Goal: Information Seeking & Learning: Learn about a topic

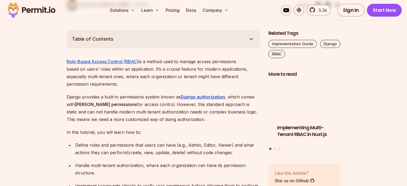
scroll to position [287, 0]
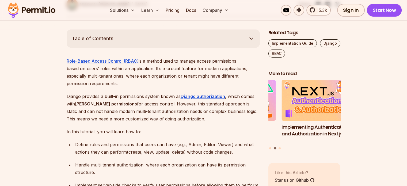
click at [103, 73] on p "Role-Based Access Control (RBAC) is a method used to manage access permissions …" at bounding box center [163, 72] width 193 height 30
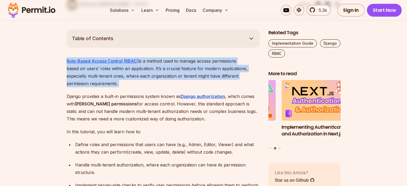
click at [103, 73] on p "Role-Based Access Control (RBAC) is a method used to manage access permissions …" at bounding box center [163, 72] width 193 height 30
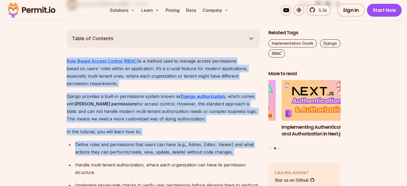
drag, startPoint x: 103, startPoint y: 73, endPoint x: 113, endPoint y: 135, distance: 62.6
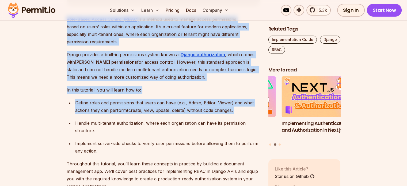
scroll to position [329, 0]
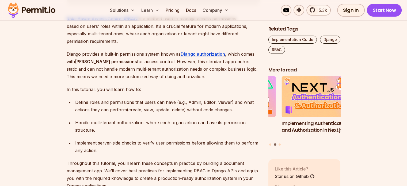
click at [83, 119] on div "Handle multi-tenant authorization, where each organization can have its permiss…" at bounding box center [167, 126] width 185 height 15
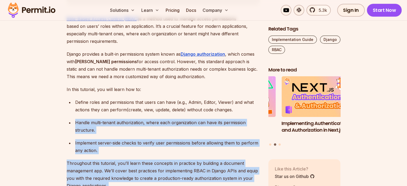
drag, startPoint x: 83, startPoint y: 114, endPoint x: 96, endPoint y: 162, distance: 49.8
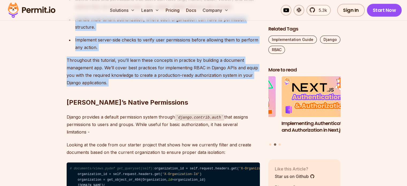
scroll to position [433, 0]
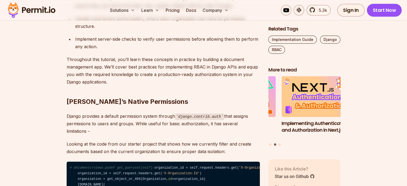
click at [72, 112] on p "Django provides a default permission system through django.contrib.auth that as…" at bounding box center [163, 123] width 193 height 23
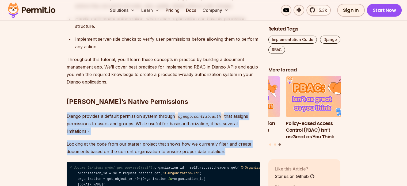
drag, startPoint x: 72, startPoint y: 108, endPoint x: 190, endPoint y: 139, distance: 121.9
click at [190, 140] on p "Looking at the code from our starter project that shows how we currently filter…" at bounding box center [163, 147] width 193 height 15
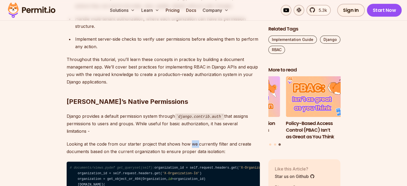
click at [190, 140] on p "Looking at the code from our starter project that shows how we currently filter…" at bounding box center [163, 147] width 193 height 15
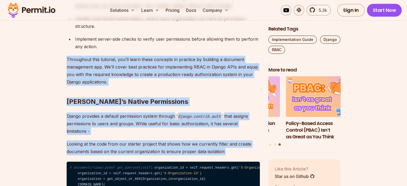
drag, startPoint x: 190, startPoint y: 139, endPoint x: 88, endPoint y: 57, distance: 130.5
click at [88, 57] on p "Throughout this tutorial, you’ll learn these concepts in practice by building a…" at bounding box center [163, 71] width 193 height 30
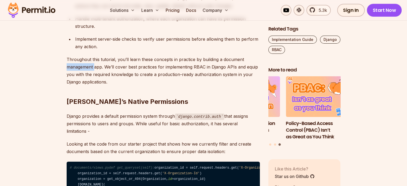
click at [88, 57] on p "Throughout this tutorial, you’ll learn these concepts in practice by building a…" at bounding box center [163, 71] width 193 height 30
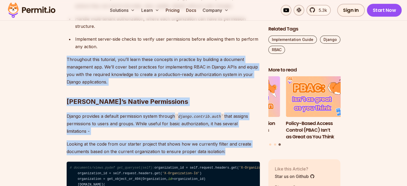
drag, startPoint x: 88, startPoint y: 57, endPoint x: 221, endPoint y: 141, distance: 158.0
click at [221, 141] on p "Looking at the code from our starter project that shows how we currently filter…" at bounding box center [163, 147] width 193 height 15
drag, startPoint x: 221, startPoint y: 141, endPoint x: 57, endPoint y: 51, distance: 187.7
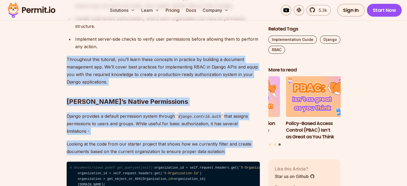
click at [67, 56] on p "Throughout this tutorial, you’ll learn these concepts in practice by building a…" at bounding box center [163, 71] width 193 height 30
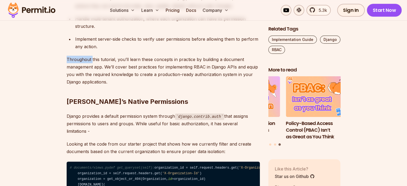
click at [67, 56] on p "Throughout this tutorial, you’ll learn these concepts in practice by building a…" at bounding box center [163, 71] width 193 height 30
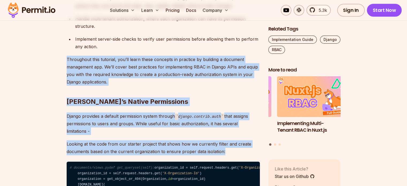
drag, startPoint x: 67, startPoint y: 50, endPoint x: 197, endPoint y: 142, distance: 158.6
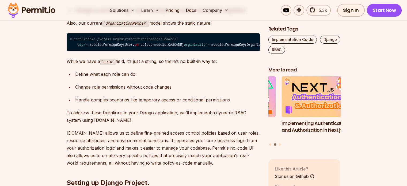
scroll to position [714, 0]
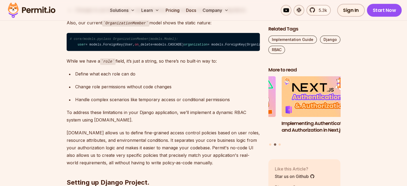
click at [76, 65] on p "While we have a role field, it’s just a string, so there’s no built-in way to:" at bounding box center [163, 61] width 193 height 8
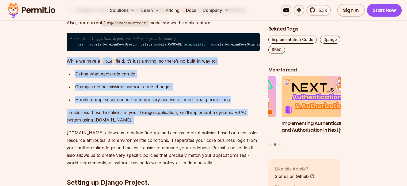
drag, startPoint x: 76, startPoint y: 92, endPoint x: 113, endPoint y: 146, distance: 65.7
click at [113, 124] on p "To address these limitations in your Django application, we’ll implement a dyna…" at bounding box center [163, 116] width 193 height 15
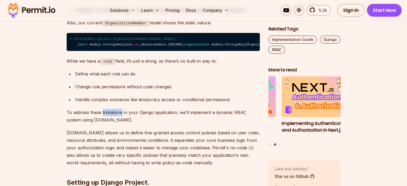
click at [113, 124] on p "To address these limitations in your Django application, we’ll implement a dyna…" at bounding box center [163, 116] width 193 height 15
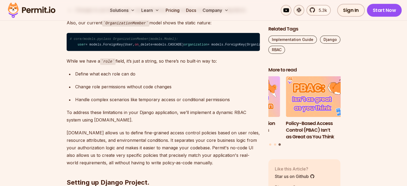
click at [112, 124] on p "To address these limitations in your Django application, we’ll implement a dyna…" at bounding box center [163, 116] width 193 height 15
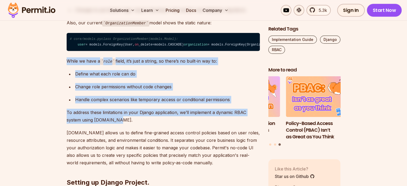
drag, startPoint x: 112, startPoint y: 151, endPoint x: 70, endPoint y: 89, distance: 75.4
click at [70, 65] on p "While we have a role field, it’s just a string, so there’s no built-in way to:" at bounding box center [163, 61] width 193 height 8
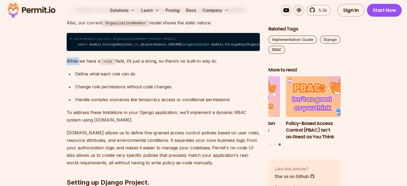
click at [70, 65] on p "While we have a role field, it’s just a string, so there’s no built-in way to:" at bounding box center [163, 61] width 193 height 8
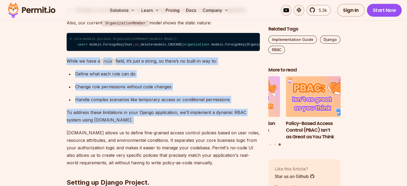
drag, startPoint x: 70, startPoint y: 89, endPoint x: 110, endPoint y: 146, distance: 70.5
click at [110, 124] on p "To address these limitations in your Django application, we’ll implement a dyna…" at bounding box center [163, 116] width 193 height 15
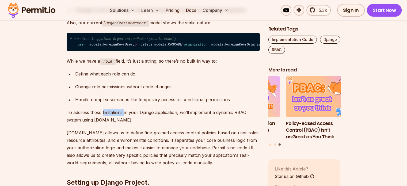
click at [110, 124] on p "To address these limitations in your Django application, we’ll implement a dyna…" at bounding box center [163, 116] width 193 height 15
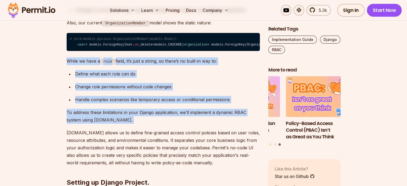
drag, startPoint x: 110, startPoint y: 146, endPoint x: 67, endPoint y: 92, distance: 69.4
click at [67, 65] on p "While we have a role field, it’s just a string, so there’s no built-in way to:" at bounding box center [163, 61] width 193 height 8
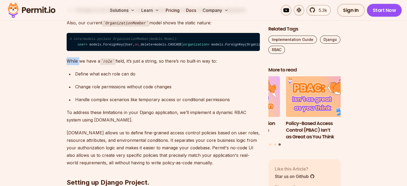
click at [67, 65] on p "While we have a role field, it’s just a string, so there’s no built-in way to:" at bounding box center [163, 61] width 193 height 8
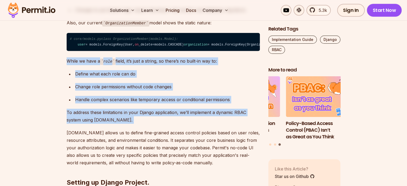
drag, startPoint x: 67, startPoint y: 92, endPoint x: 111, endPoint y: 145, distance: 69.3
click at [111, 124] on p "To address these limitations in your Django application, we’ll implement a dyna…" at bounding box center [163, 116] width 193 height 15
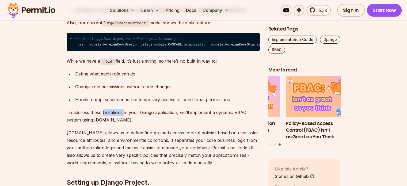
click at [111, 124] on p "To address these limitations in your Django application, we’ll implement a dyna…" at bounding box center [163, 116] width 193 height 15
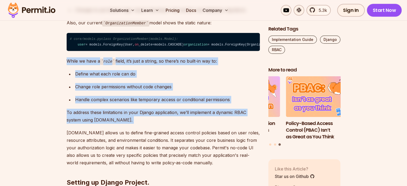
drag, startPoint x: 111, startPoint y: 145, endPoint x: 68, endPoint y: 92, distance: 68.4
click at [68, 65] on p "While we have a role field, it’s just a string, so there’s no built-in way to:" at bounding box center [163, 61] width 193 height 8
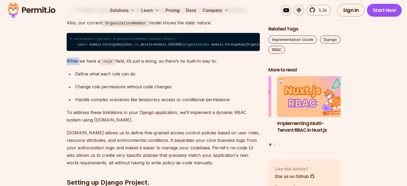
click at [68, 65] on p "While we have a role field, it’s just a string, so there’s no built-in way to:" at bounding box center [163, 61] width 193 height 8
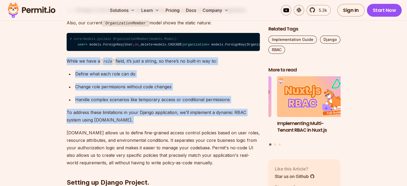
drag, startPoint x: 68, startPoint y: 92, endPoint x: 103, endPoint y: 153, distance: 70.5
click at [103, 124] on p "To address these limitations in your Django application, we’ll implement a dyna…" at bounding box center [163, 116] width 193 height 15
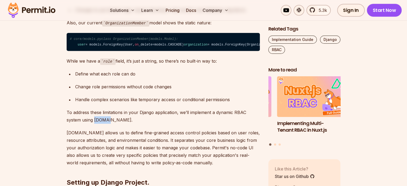
click at [103, 124] on p "To address these limitations in your Django application, we’ll implement a dyna…" at bounding box center [163, 116] width 193 height 15
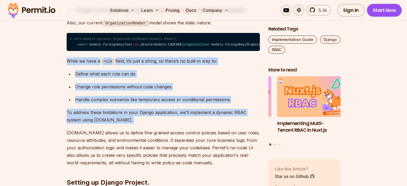
drag, startPoint x: 103, startPoint y: 153, endPoint x: 70, endPoint y: 93, distance: 68.9
click at [70, 65] on p "While we have a role field, it’s just a string, so there’s no built-in way to:" at bounding box center [163, 61] width 193 height 8
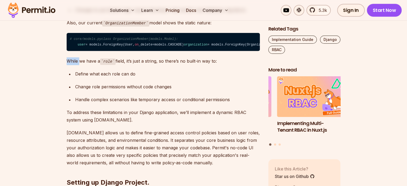
click at [70, 65] on p "While we have a role field, it’s just a string, so there’s no built-in way to:" at bounding box center [163, 61] width 193 height 8
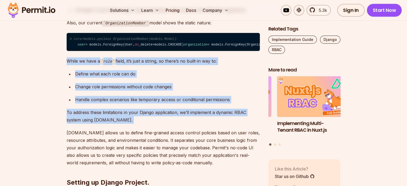
drag, startPoint x: 70, startPoint y: 93, endPoint x: 109, endPoint y: 149, distance: 68.2
click at [109, 124] on p "To address these limitations in your Django application, we’ll implement a dyna…" at bounding box center [163, 116] width 193 height 15
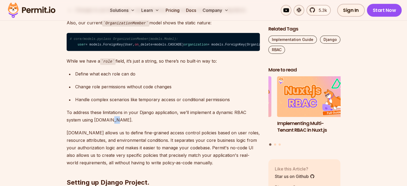
click at [109, 124] on p "To address these limitations in your Django application, we’ll implement a dyna…" at bounding box center [163, 116] width 193 height 15
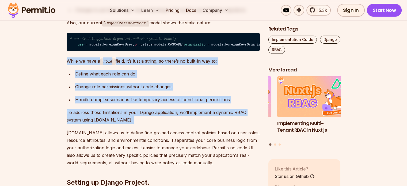
drag, startPoint x: 109, startPoint y: 149, endPoint x: 70, endPoint y: 89, distance: 71.7
click at [70, 65] on p "While we have a role field, it’s just a string, so there’s no built-in way to:" at bounding box center [163, 61] width 193 height 8
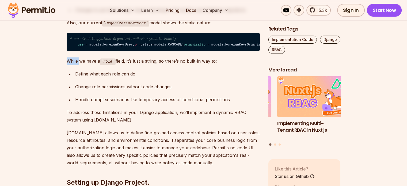
click at [70, 65] on p "While we have a role field, it’s just a string, so there’s no built-in way to:" at bounding box center [163, 61] width 193 height 8
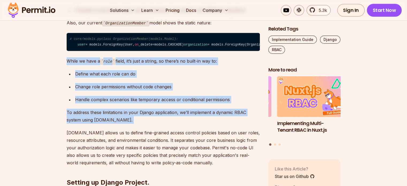
drag, startPoint x: 70, startPoint y: 89, endPoint x: 107, endPoint y: 147, distance: 69.1
click at [107, 124] on p "To address these limitations in your Django application, we’ll implement a dyna…" at bounding box center [163, 116] width 193 height 15
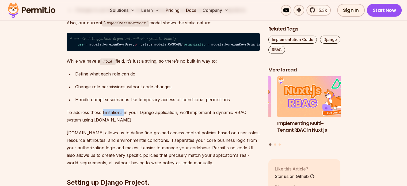
click at [107, 124] on p "To address these limitations in your Django application, we’ll implement a dyna…" at bounding box center [163, 116] width 193 height 15
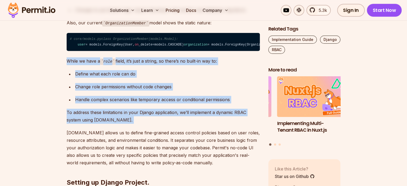
drag, startPoint x: 107, startPoint y: 147, endPoint x: 73, endPoint y: 91, distance: 65.8
click at [73, 65] on p "While we have a role field, it’s just a string, so there’s no built-in way to:" at bounding box center [163, 61] width 193 height 8
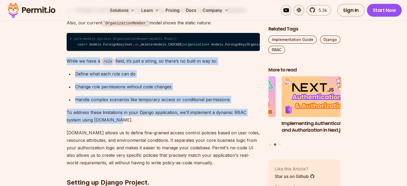
drag, startPoint x: 73, startPoint y: 91, endPoint x: 112, endPoint y: 152, distance: 72.7
click at [112, 124] on p "To address these limitations in your Django application, we’ll implement a dyna…" at bounding box center [163, 116] width 193 height 15
drag, startPoint x: 112, startPoint y: 152, endPoint x: 72, endPoint y: 91, distance: 72.5
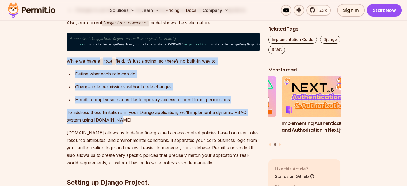
click at [72, 65] on p "While we have a role field, it’s just a string, so there’s no built-in way to:" at bounding box center [163, 61] width 193 height 8
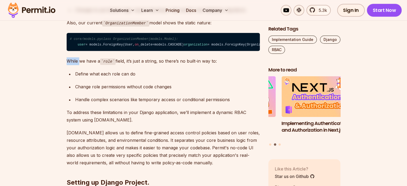
click at [72, 65] on p "While we have a role field, it’s just a string, so there’s no built-in way to:" at bounding box center [163, 61] width 193 height 8
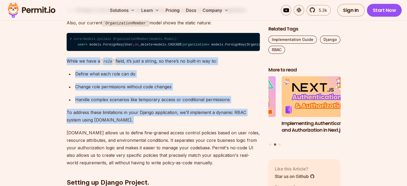
drag, startPoint x: 72, startPoint y: 91, endPoint x: 106, endPoint y: 150, distance: 67.6
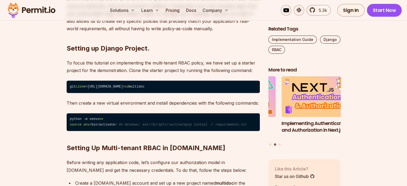
scroll to position [850, 0]
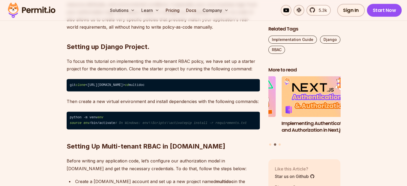
click at [75, 72] on p "To focus this tutorial on implementing the multi-tenant RBAC policy, we have se…" at bounding box center [163, 64] width 193 height 15
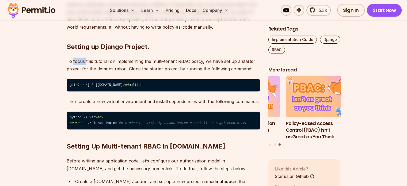
click at [75, 72] on p "To focus this tutorial on implementing the multi-tenant RBAC policy, we have se…" at bounding box center [163, 64] width 193 height 15
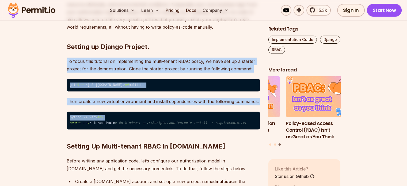
drag, startPoint x: 75, startPoint y: 92, endPoint x: 157, endPoint y: 144, distance: 97.2
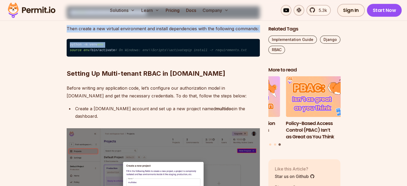
scroll to position [927, 0]
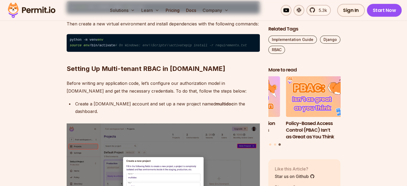
click at [76, 73] on h2 "Setting Up Multi-tenant RBAC in [DOMAIN_NAME]" at bounding box center [163, 58] width 193 height 30
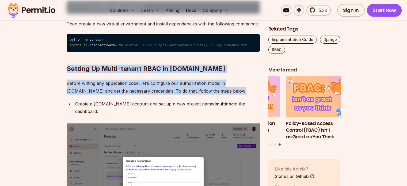
drag, startPoint x: 76, startPoint y: 105, endPoint x: 171, endPoint y: 137, distance: 100.4
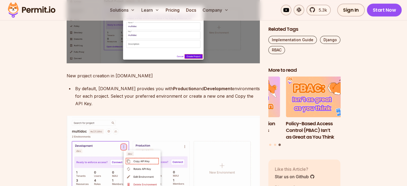
scroll to position [1078, 0]
click at [80, 79] on p "New project creation in [DOMAIN_NAME]" at bounding box center [163, 75] width 193 height 7
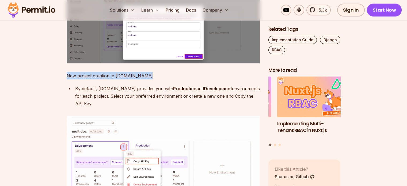
drag, startPoint x: 80, startPoint y: 104, endPoint x: 135, endPoint y: 128, distance: 59.7
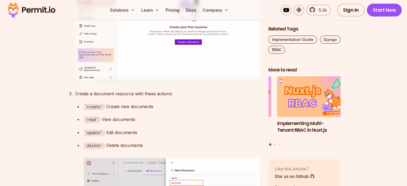
scroll to position [1399, 0]
